Goal: Information Seeking & Learning: Learn about a topic

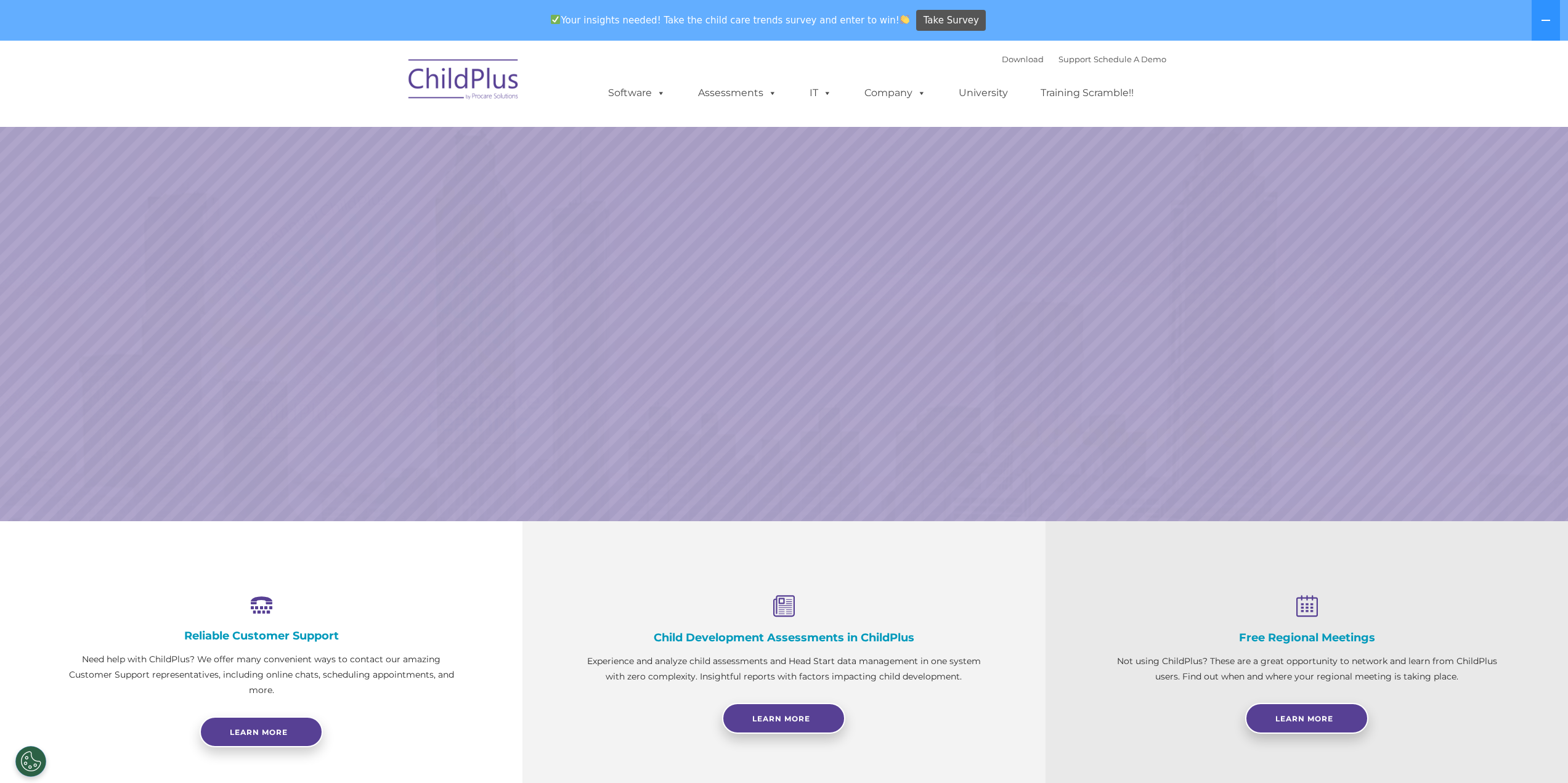
select select "MEDIUM"
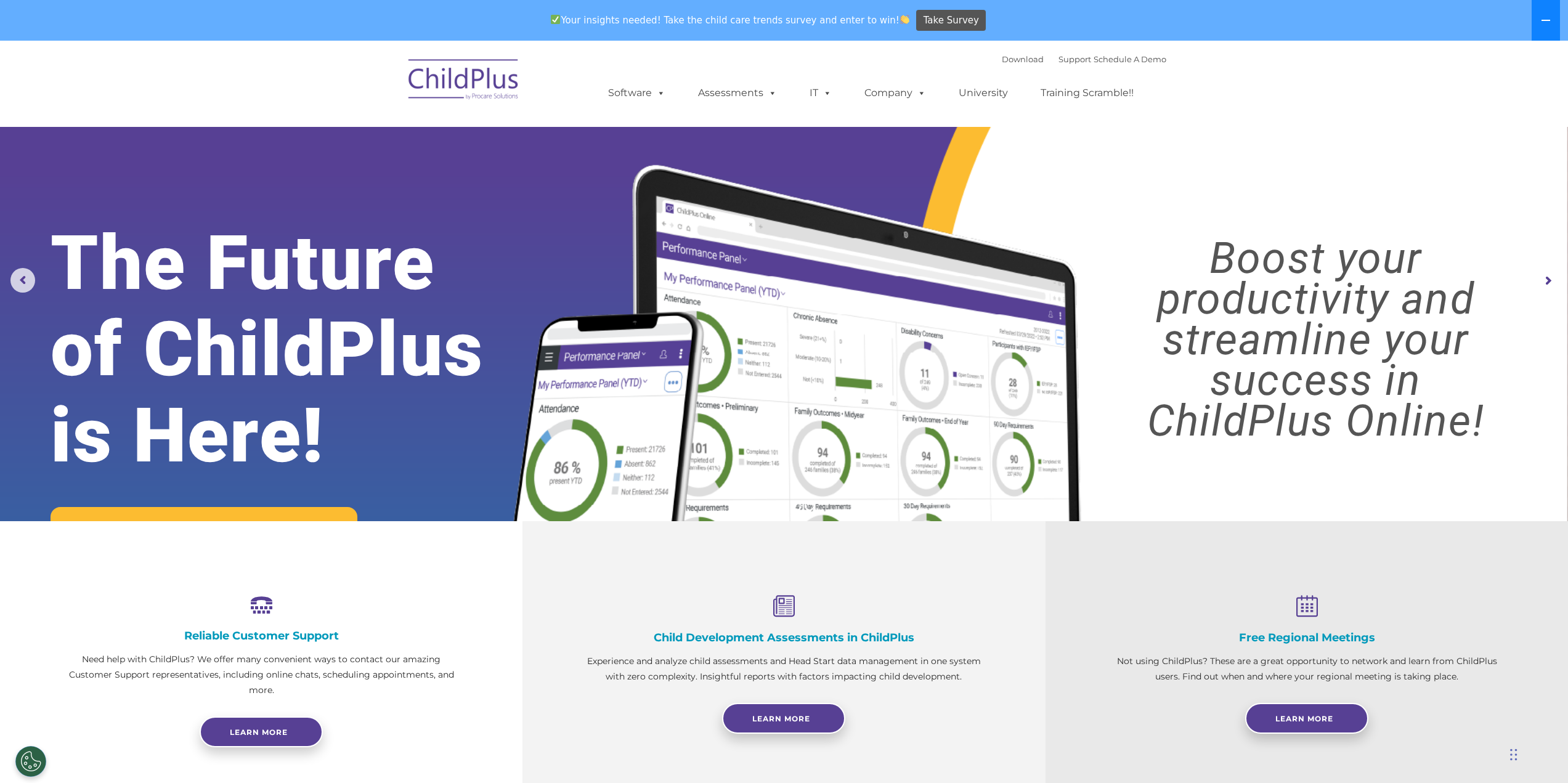
click at [1554, 27] on button at bounding box center [1546, 21] width 29 height 41
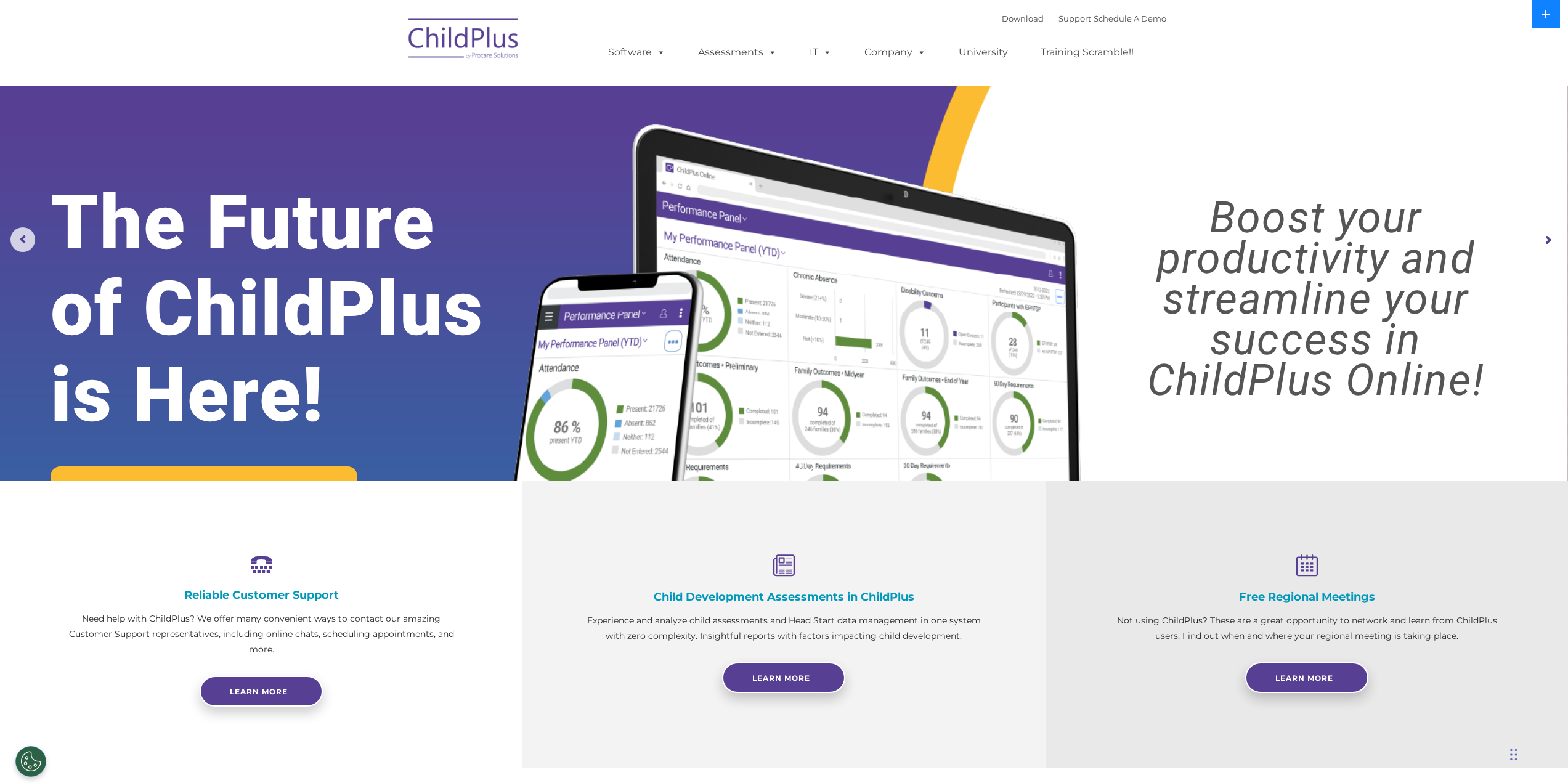
click at [1548, 12] on icon at bounding box center [1545, 13] width 10 height 10
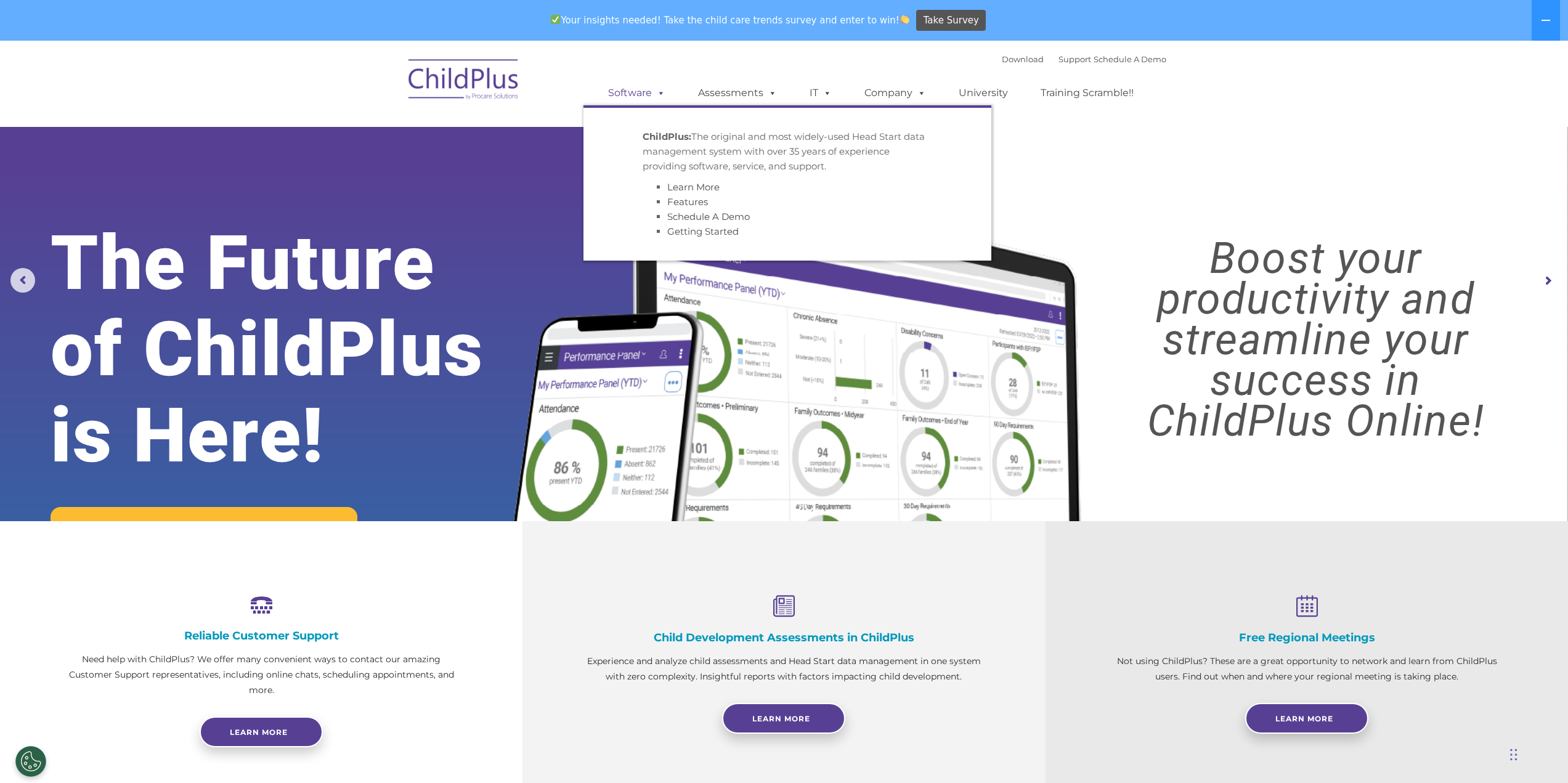
click at [618, 92] on link "Software" at bounding box center [637, 93] width 82 height 25
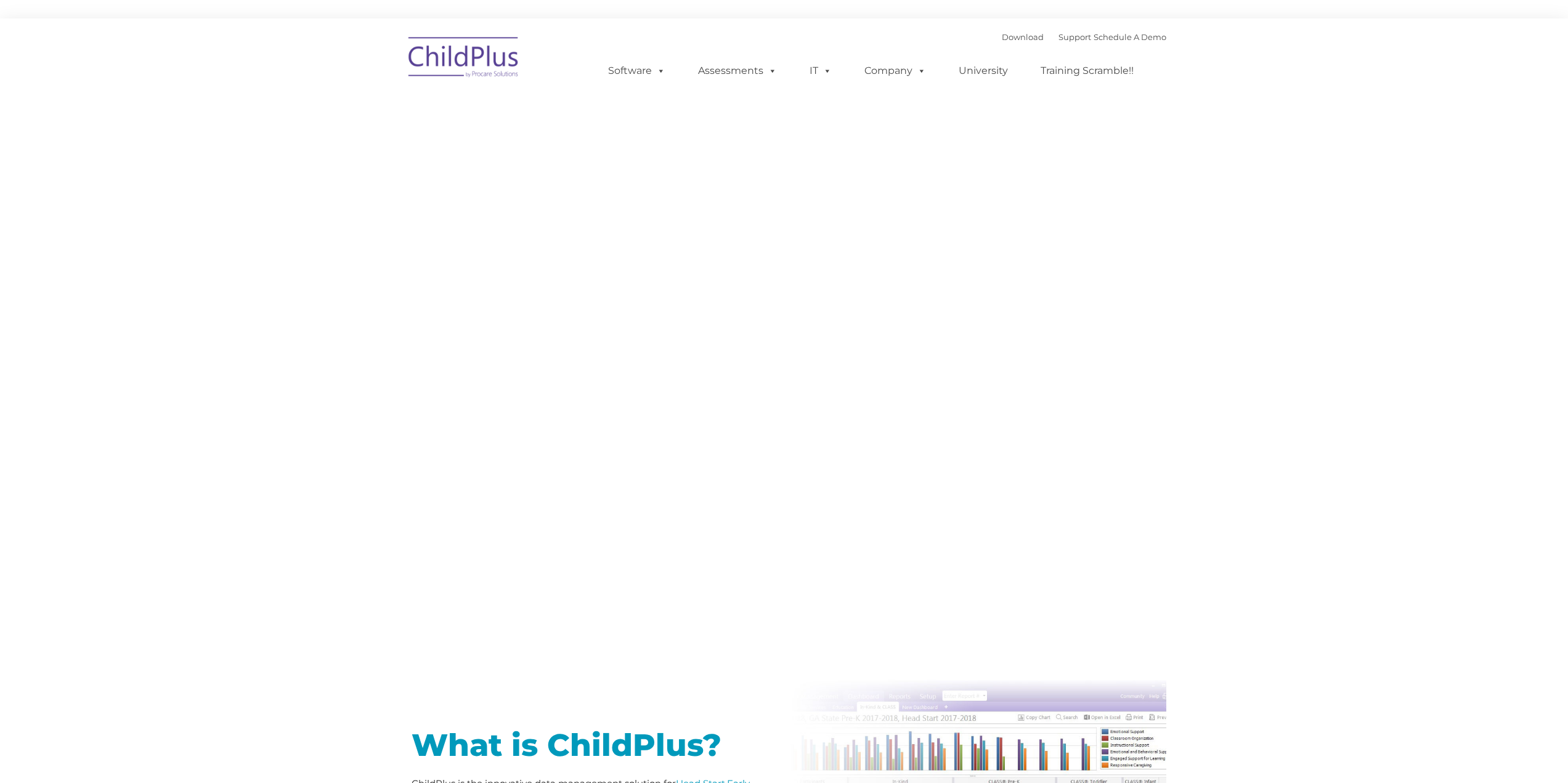
type input ""
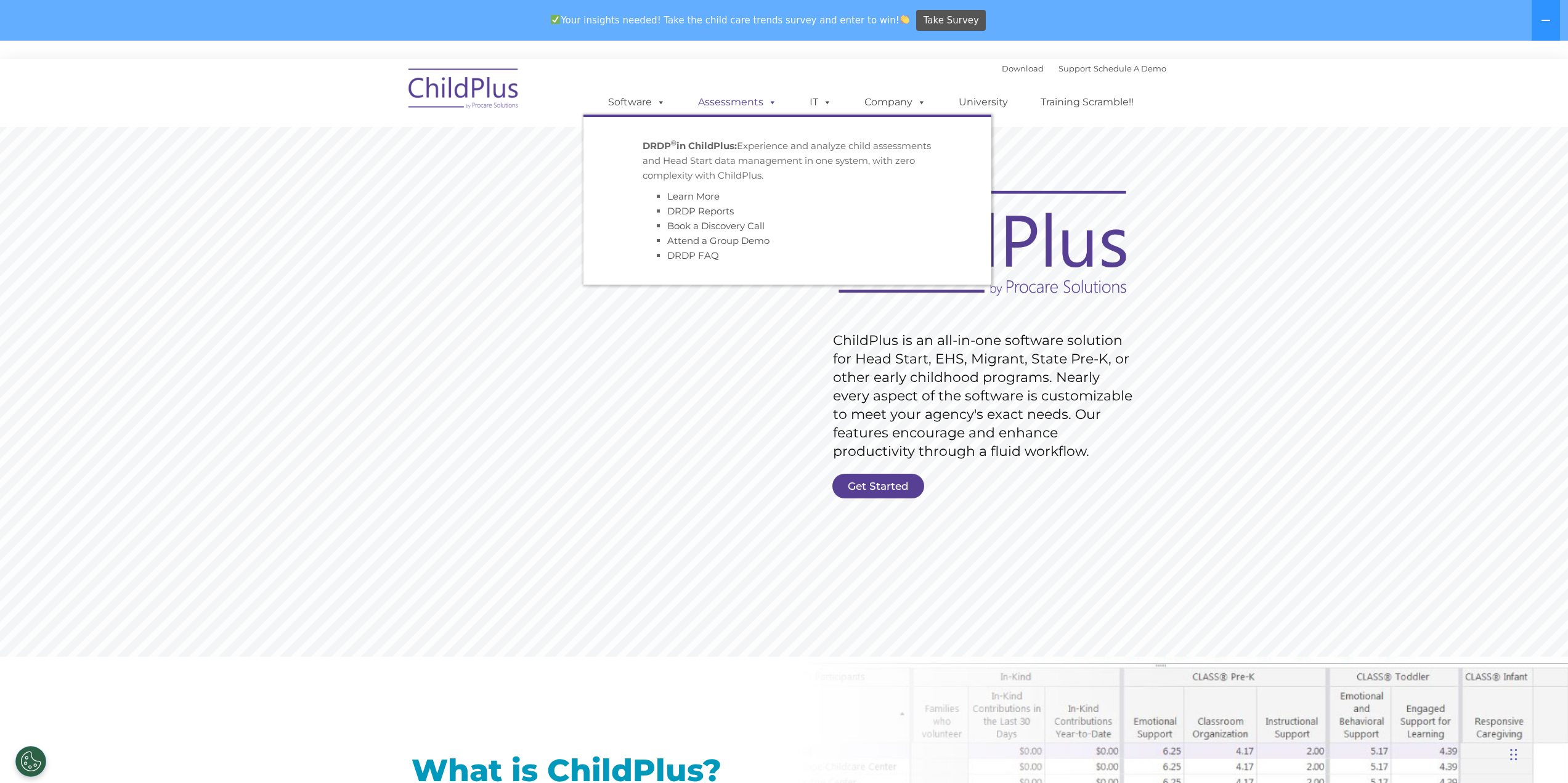
click at [747, 104] on link "Assessments" at bounding box center [738, 103] width 103 height 25
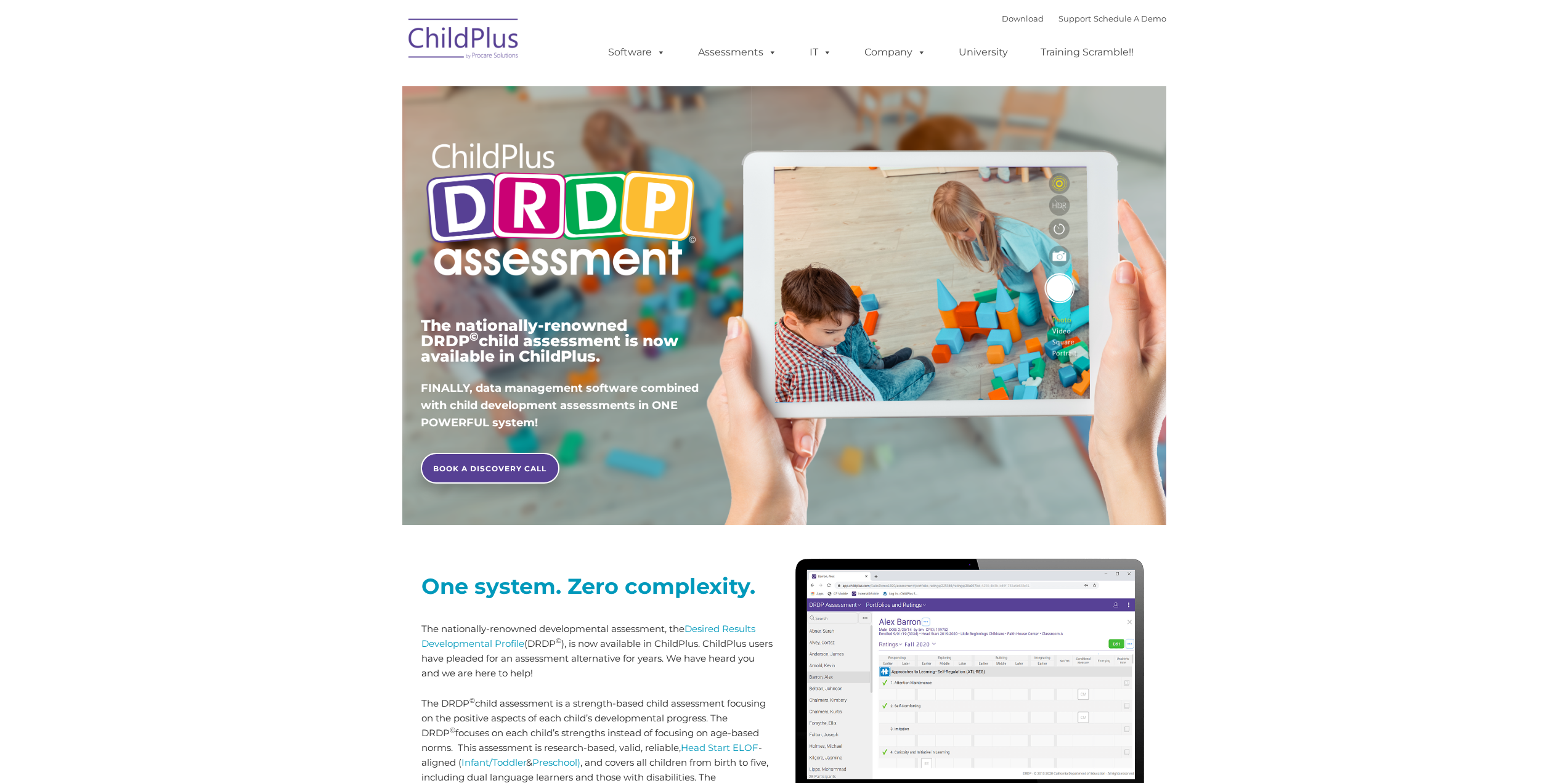
type input ""
